Goal: Task Accomplishment & Management: Use online tool/utility

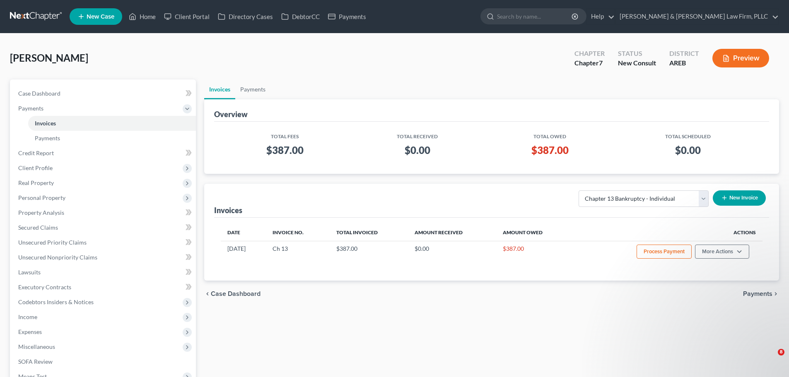
select select "0"
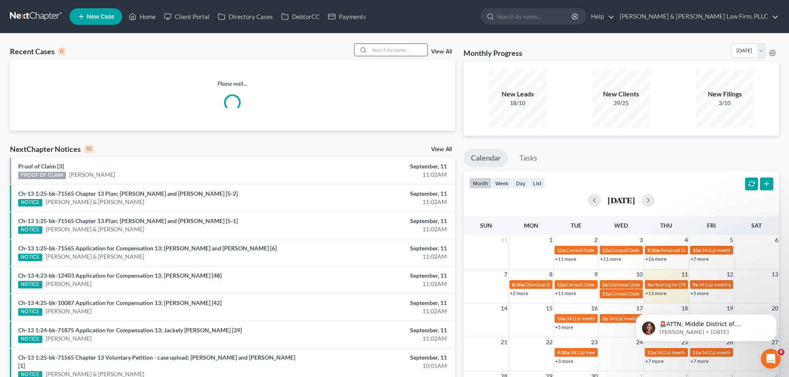
click at [390, 48] on input "search" at bounding box center [399, 50] width 58 height 12
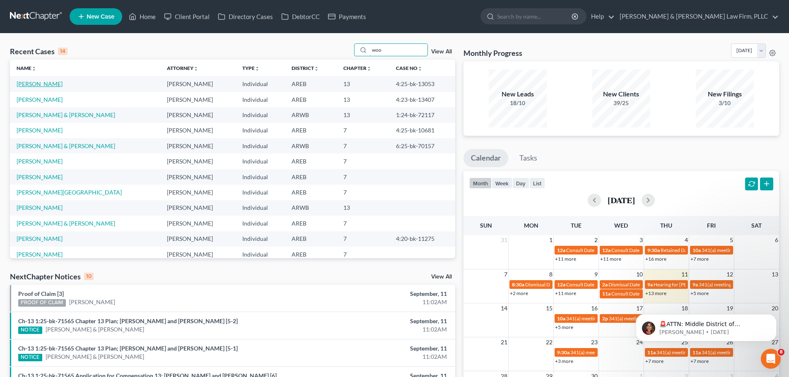
type input "woo"
drag, startPoint x: 56, startPoint y: 82, endPoint x: 53, endPoint y: 79, distance: 4.4
click at [55, 82] on link "[PERSON_NAME]" at bounding box center [40, 83] width 46 height 7
select select "4"
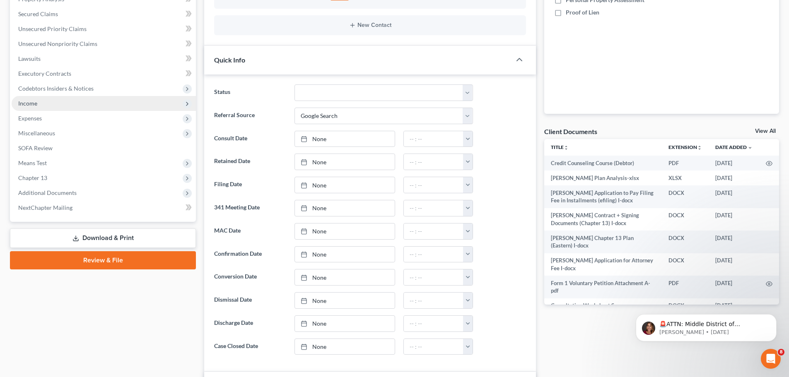
scroll to position [83, 0]
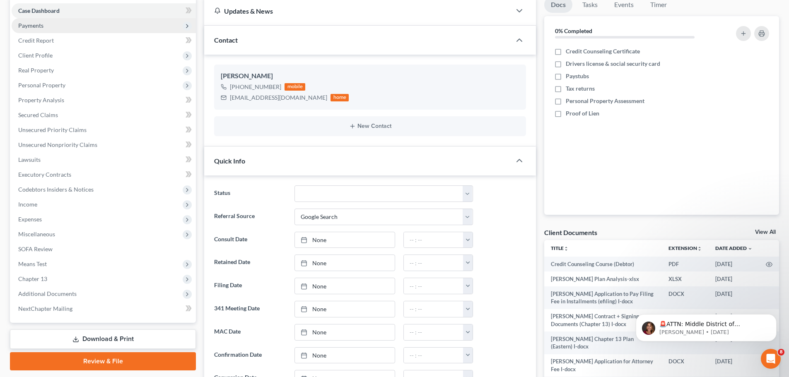
click at [48, 26] on span "Payments" at bounding box center [104, 25] width 184 height 15
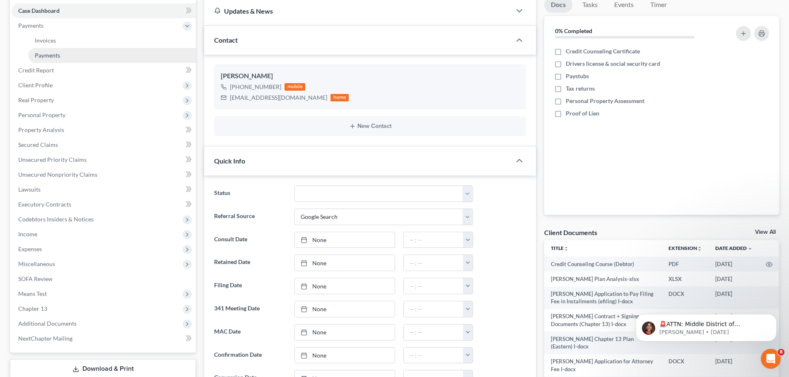
click at [48, 56] on span "Payments" at bounding box center [47, 55] width 25 height 7
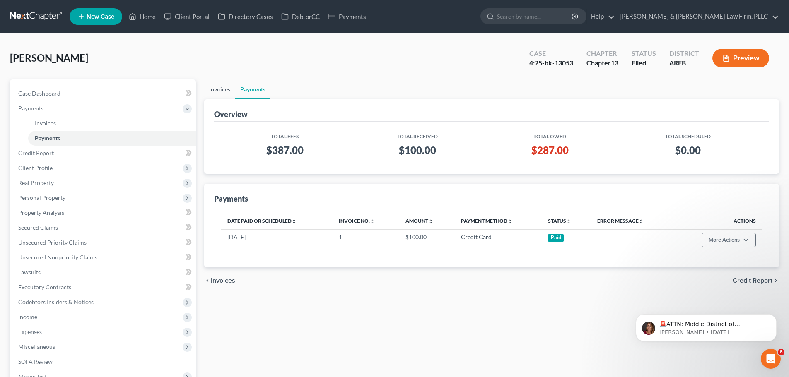
click at [218, 89] on link "Invoices" at bounding box center [219, 90] width 31 height 20
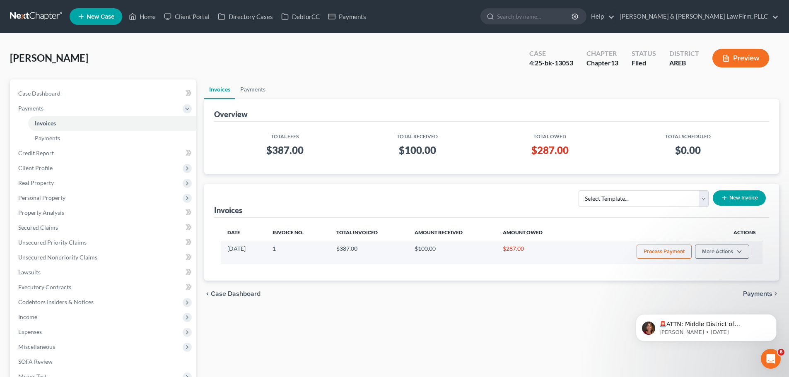
click at [643, 254] on button "Process Payment" at bounding box center [664, 252] width 55 height 14
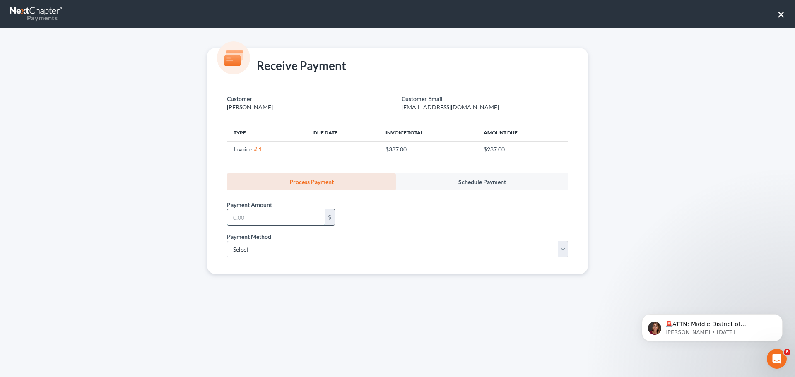
click at [301, 217] on input "text" at bounding box center [275, 218] width 97 height 16
click at [778, 17] on button "×" at bounding box center [782, 13] width 8 height 13
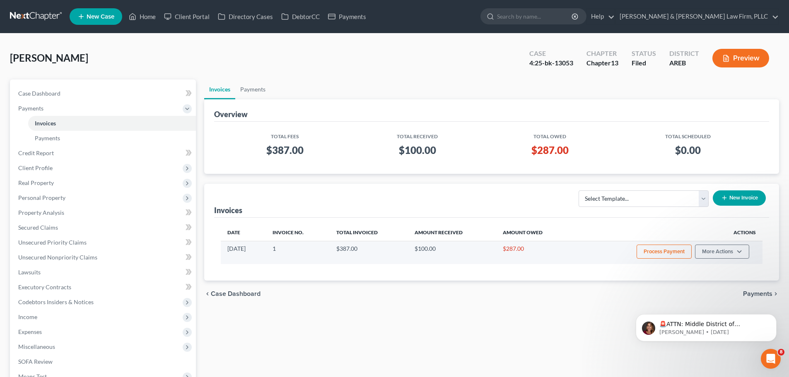
click at [645, 250] on button "Process Payment" at bounding box center [664, 252] width 55 height 14
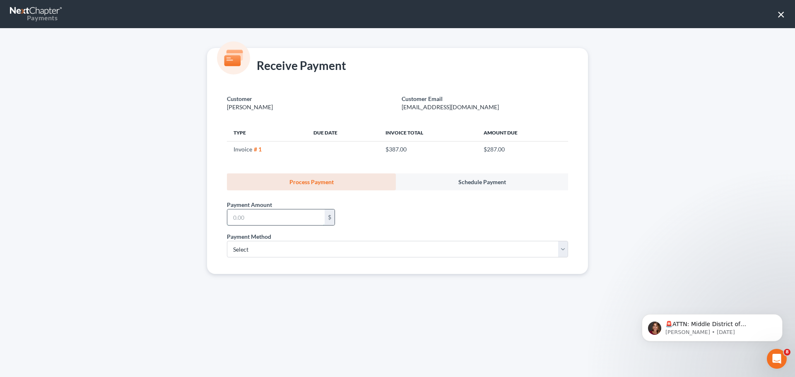
click at [246, 211] on input "text" at bounding box center [275, 218] width 97 height 16
type input "287.00"
click at [247, 244] on select "Select ACH Credit Card" at bounding box center [397, 249] width 341 height 17
select select "1"
click at [227, 241] on select "Select ACH Credit Card" at bounding box center [397, 249] width 341 height 17
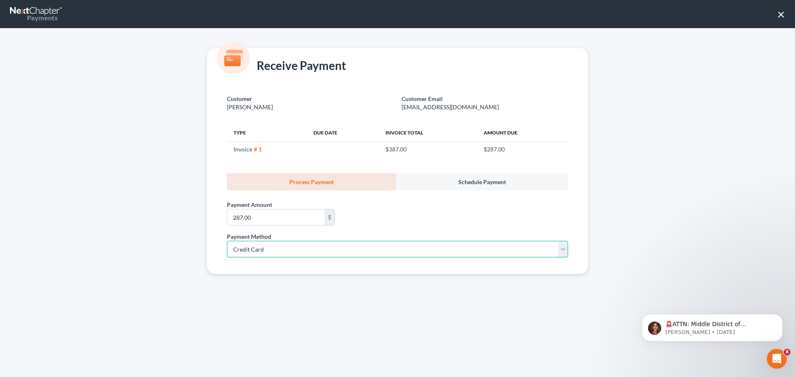
select select "2"
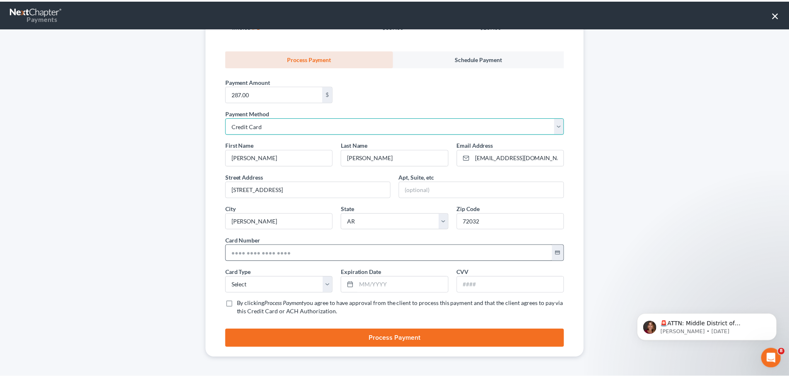
scroll to position [124, 0]
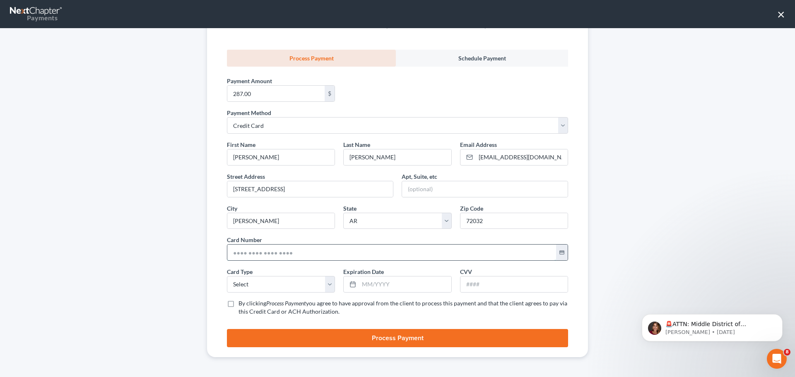
click at [252, 246] on input "text" at bounding box center [391, 253] width 329 height 16
type input "[CREDIT_CARD_NUMBER]"
click at [262, 285] on select "Select Visa MasterCard Discover American Express" at bounding box center [281, 284] width 108 height 17
select select "0"
click at [227, 276] on select "Select Visa MasterCard Discover American Express" at bounding box center [281, 284] width 108 height 17
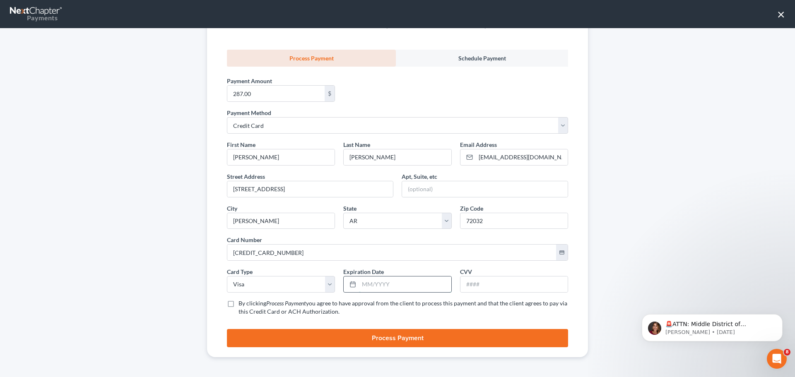
click at [375, 282] on input "text" at bounding box center [405, 285] width 92 height 16
type input "03/2029"
click at [527, 281] on input "text" at bounding box center [514, 285] width 107 height 16
type input "234"
click at [239, 302] on label "By clicking Process Payment you agree to have approval from the client to proce…" at bounding box center [404, 308] width 330 height 17
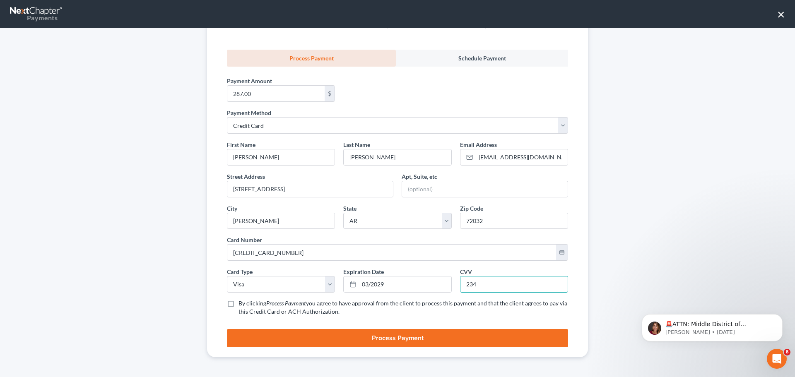
click at [242, 302] on input "By clicking Process Payment you agree to have approval from the client to proce…" at bounding box center [244, 302] width 5 height 5
checkbox input "true"
click at [267, 338] on button "Process Payment" at bounding box center [397, 338] width 341 height 18
